Goal: Task Accomplishment & Management: Manage account settings

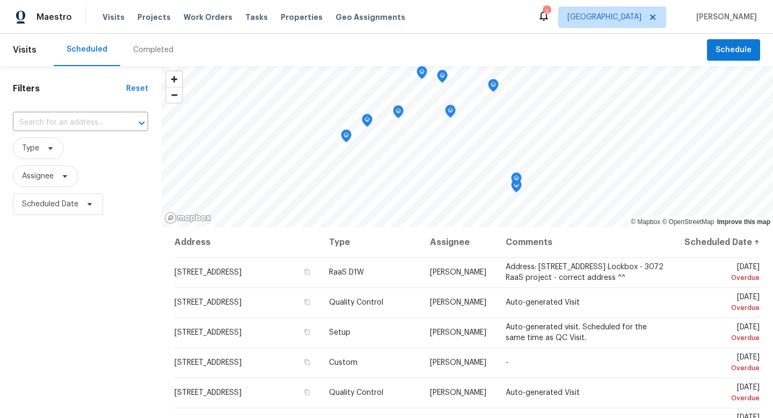
click at [196, 24] on div "Visits Projects Work Orders Tasks Properties Geo Assignments" at bounding box center [261, 16] width 316 height 21
click at [195, 19] on span "Work Orders" at bounding box center [208, 17] width 49 height 11
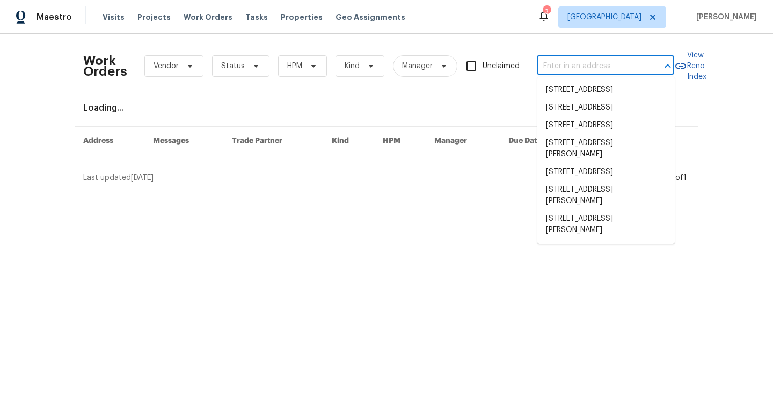
click at [604, 64] on input "text" at bounding box center [590, 66] width 107 height 17
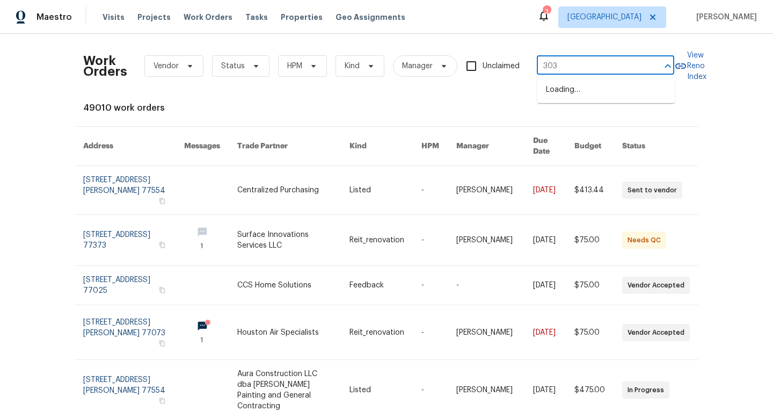
type input "3030"
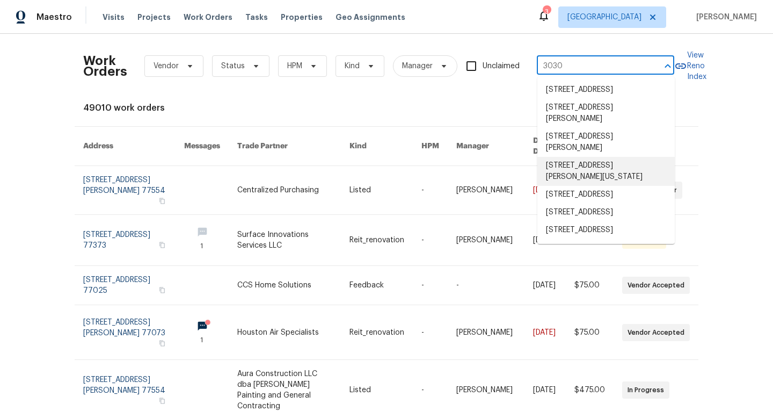
scroll to position [51, 0]
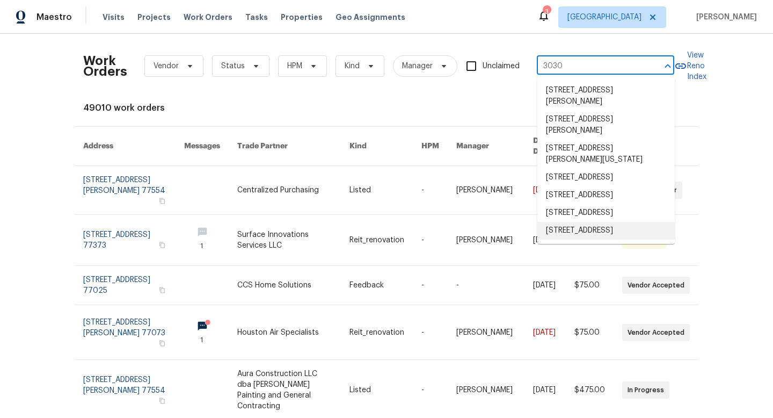
click at [604, 222] on li "[STREET_ADDRESS]" at bounding box center [605, 231] width 137 height 18
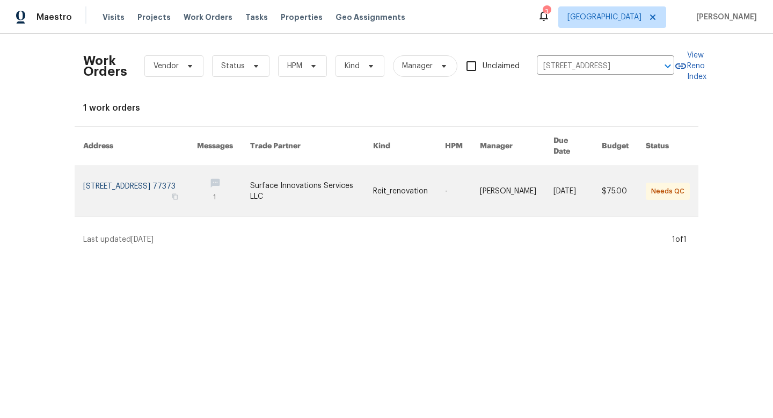
click at [235, 178] on link at bounding box center [223, 191] width 53 height 50
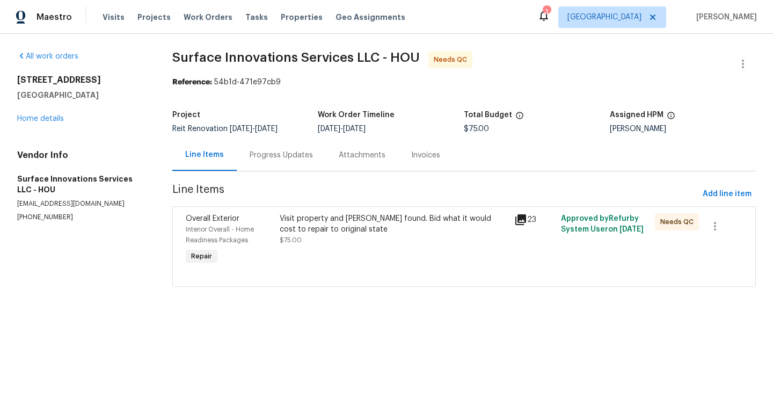
click at [315, 235] on div "Visit property and [PERSON_NAME] found. Bid what it would cost to repair to ori…" at bounding box center [394, 229] width 228 height 32
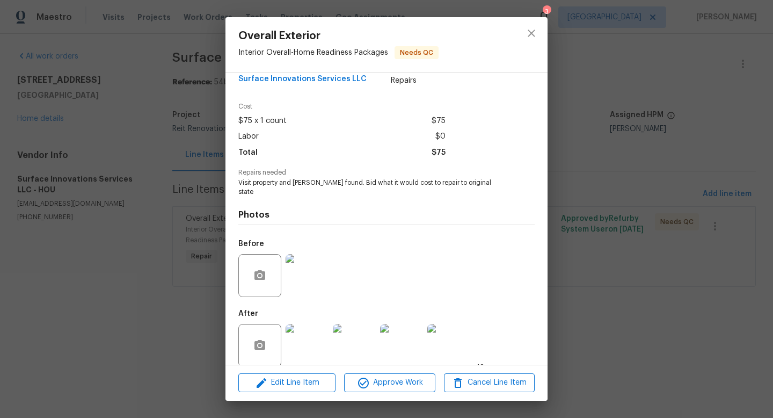
scroll to position [23, 0]
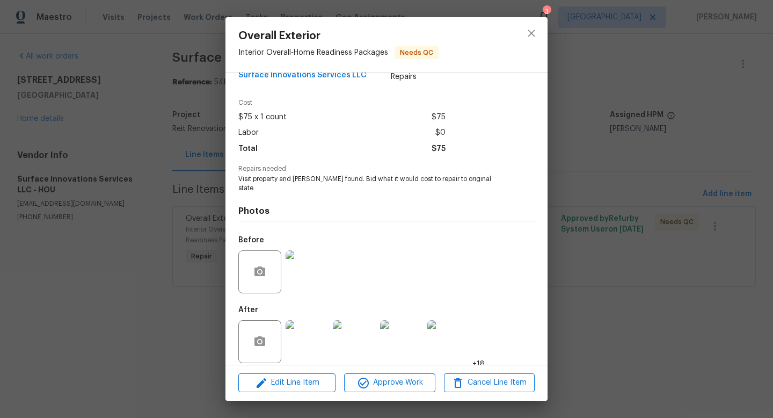
click at [296, 332] on img at bounding box center [307, 341] width 43 height 43
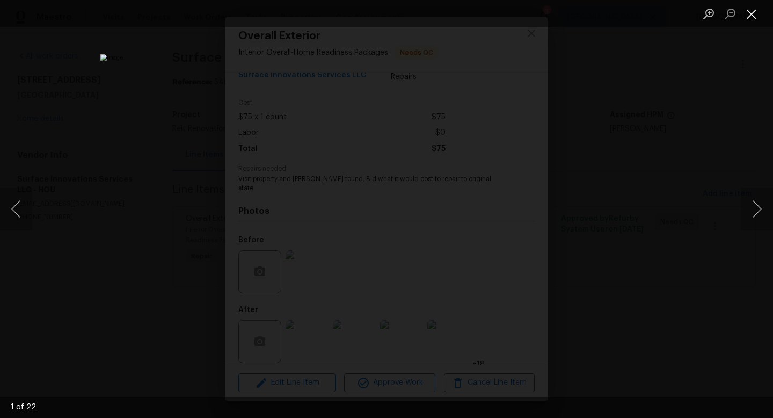
click at [753, 13] on button "Close lightbox" at bounding box center [751, 13] width 21 height 19
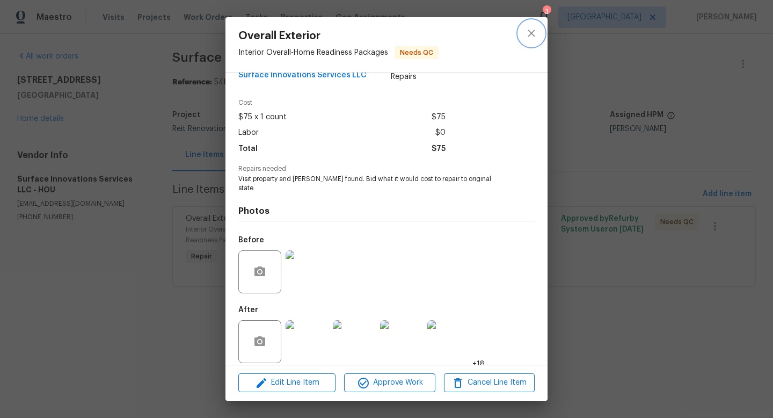
click at [534, 32] on icon "close" at bounding box center [531, 33] width 13 height 13
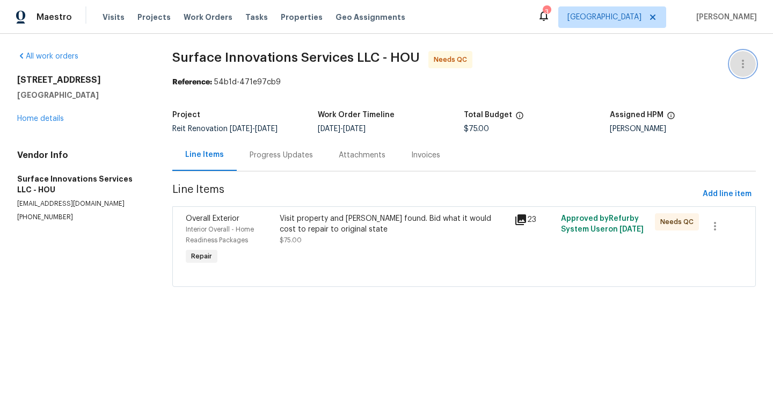
click at [748, 62] on icon "button" at bounding box center [743, 63] width 13 height 13
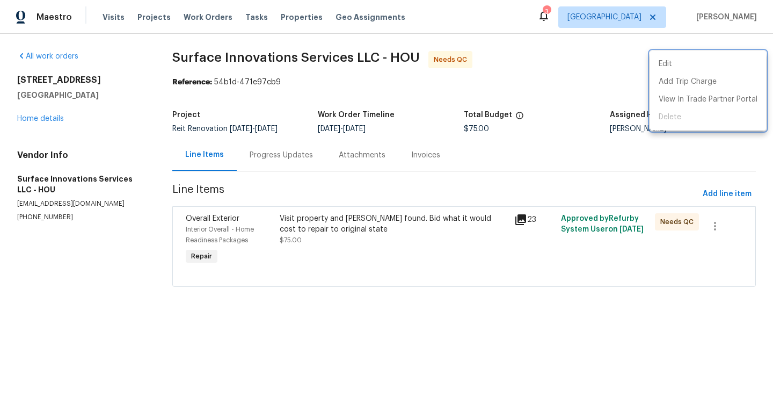
click at [609, 84] on div at bounding box center [386, 209] width 773 height 418
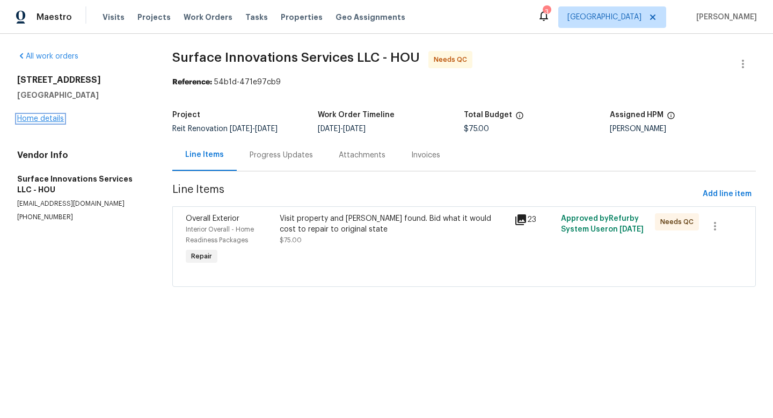
click at [46, 122] on link "Home details" at bounding box center [40, 119] width 47 height 8
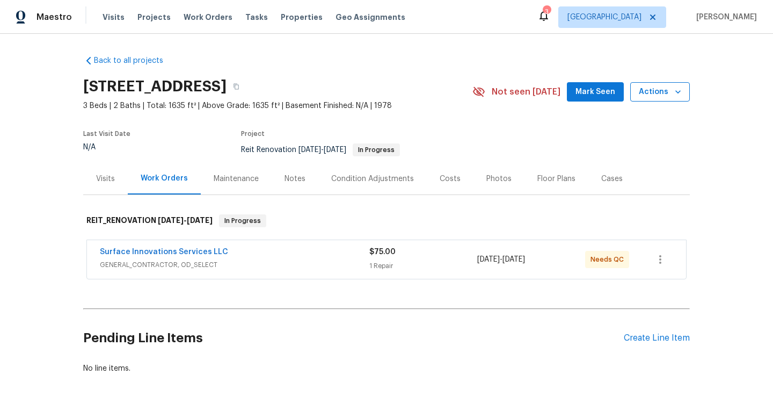
click at [674, 91] on icon "button" at bounding box center [678, 91] width 11 height 11
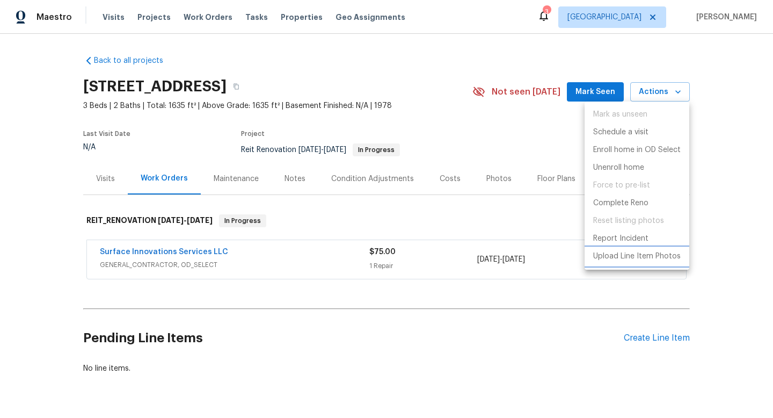
click at [635, 258] on p "Upload Line Item Photos" at bounding box center [637, 256] width 88 height 11
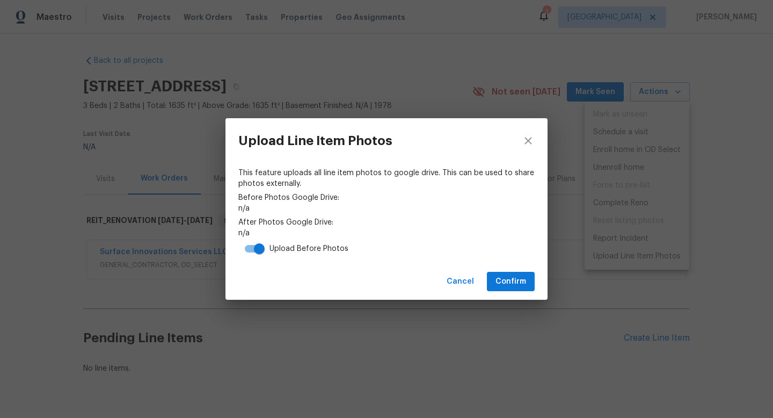
click at [260, 248] on input "checkbox" at bounding box center [259, 248] width 61 height 20
checkbox input "false"
click at [516, 282] on span "Confirm" at bounding box center [510, 281] width 31 height 13
click at [532, 137] on icon "close" at bounding box center [528, 140] width 13 height 13
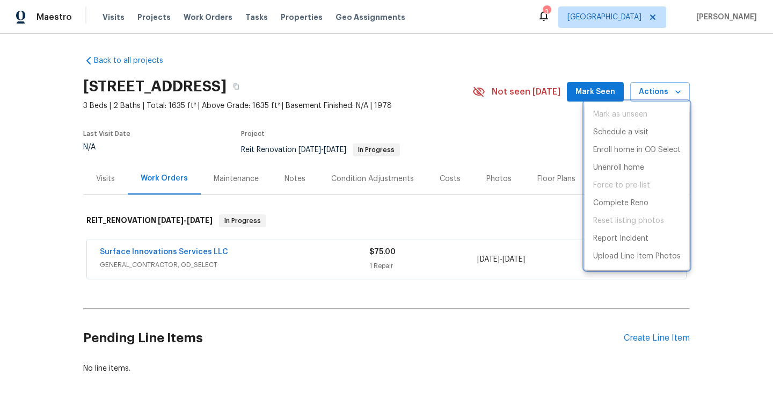
click at [166, 253] on div at bounding box center [386, 209] width 773 height 418
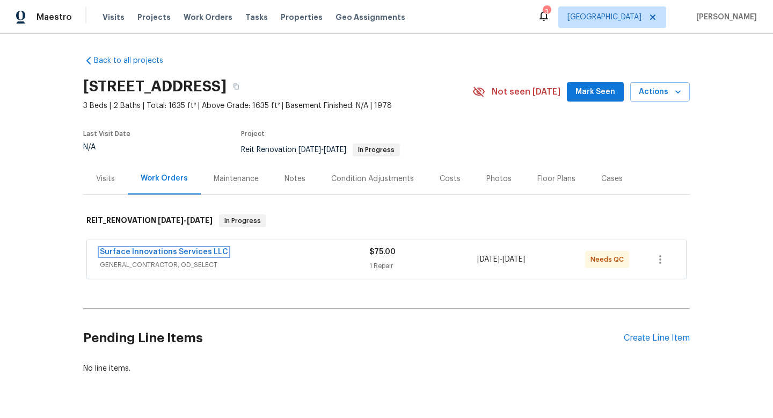
click at [166, 253] on link "Surface Innovations Services LLC" at bounding box center [164, 252] width 128 height 8
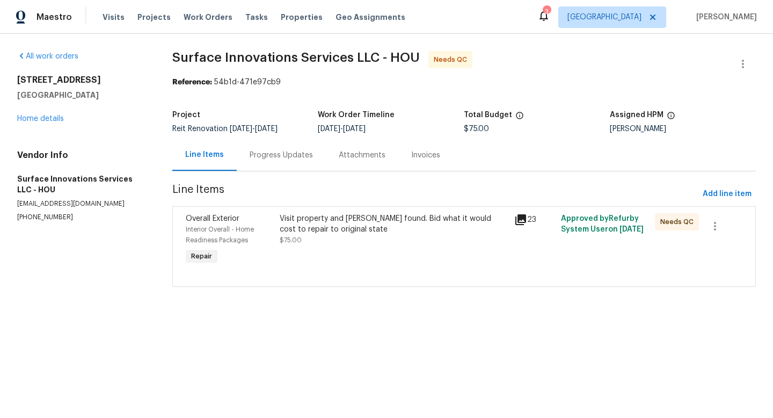
click at [298, 227] on div "Visit property and [PERSON_NAME] found. Bid what it would cost to repair to ori…" at bounding box center [394, 223] width 228 height 21
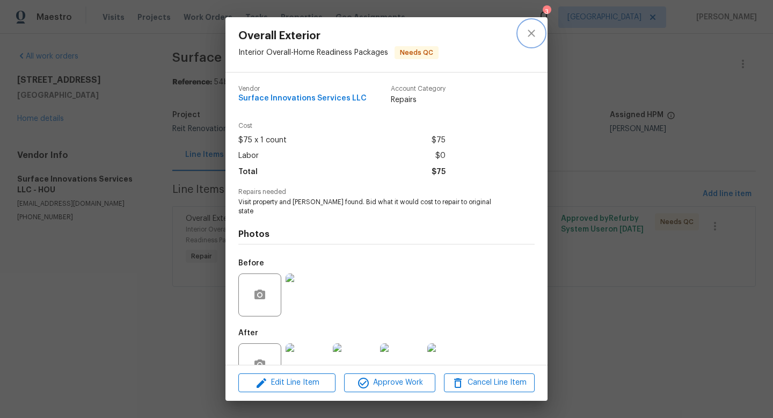
click at [532, 39] on icon "close" at bounding box center [531, 33] width 13 height 13
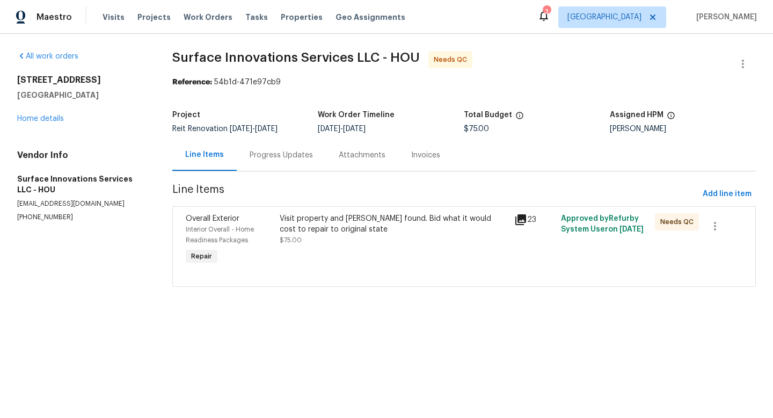
click at [305, 155] on div "Progress Updates" at bounding box center [281, 155] width 63 height 11
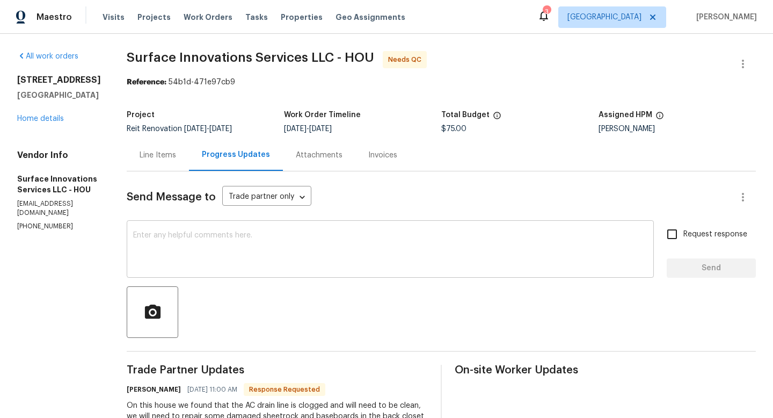
scroll to position [98, 0]
